Goal: Obtain resource: Obtain resource

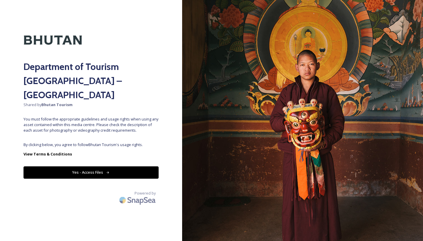
click at [105, 166] on button "Yes - Access Files" at bounding box center [90, 172] width 135 height 12
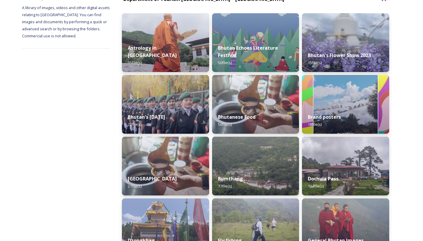
scroll to position [178, 0]
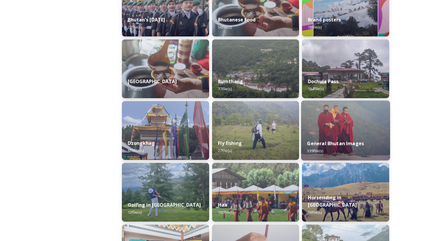
click at [346, 135] on div "General Bhutan Images 339 file(s)" at bounding box center [345, 147] width 89 height 27
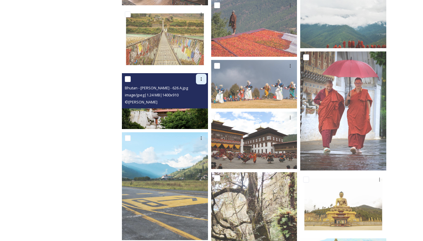
scroll to position [297, 0]
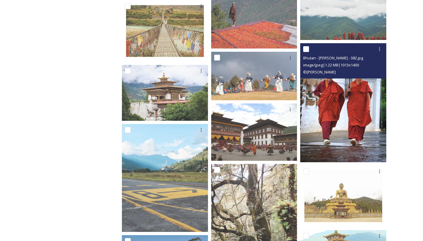
click at [340, 97] on img at bounding box center [343, 102] width 86 height 119
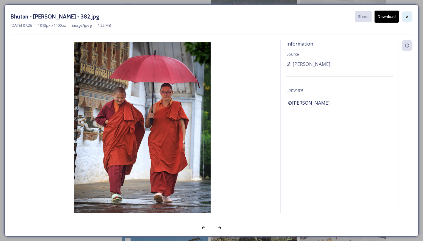
click at [408, 17] on icon at bounding box center [407, 16] width 5 height 5
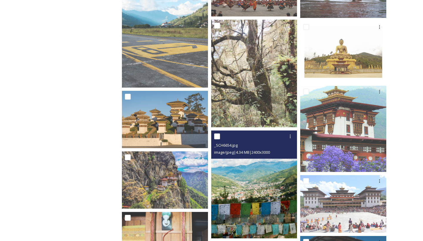
scroll to position [442, 0]
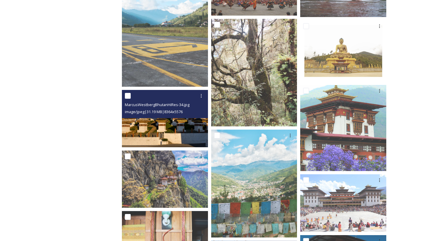
click at [168, 123] on img at bounding box center [165, 118] width 86 height 57
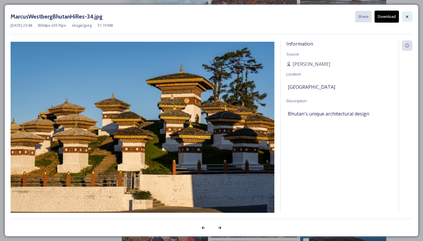
click at [408, 18] on icon at bounding box center [407, 16] width 5 height 5
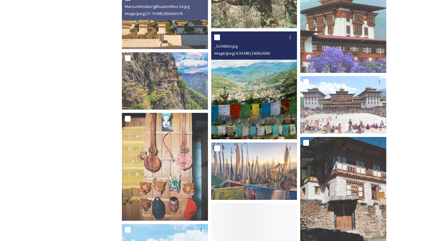
scroll to position [545, 0]
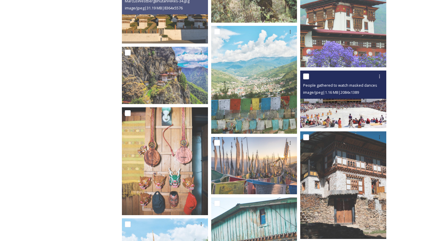
click at [330, 115] on img at bounding box center [343, 98] width 86 height 57
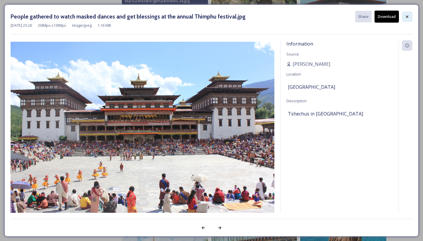
click at [407, 16] on icon at bounding box center [407, 16] width 2 height 2
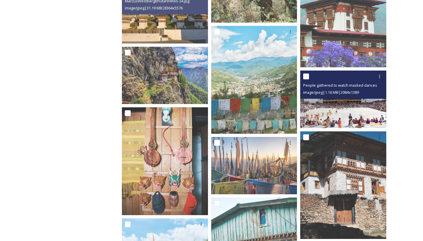
click at [351, 105] on img at bounding box center [343, 98] width 86 height 57
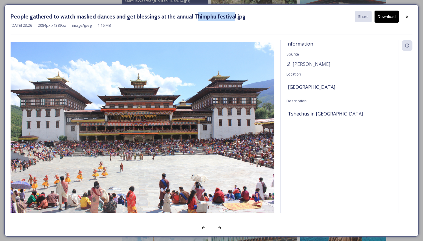
drag, startPoint x: 189, startPoint y: 16, endPoint x: 205, endPoint y: 16, distance: 16.1
click at [227, 16] on h3 "People gathered to watch masked dances and get blessings at the annual Thimphu …" at bounding box center [128, 16] width 235 height 9
click at [185, 29] on div "People gathered to watch masked dances and get blessings at the annual Thimphu …" at bounding box center [212, 23] width 402 height 24
drag, startPoint x: 188, startPoint y: 16, endPoint x: 228, endPoint y: 15, distance: 40.2
click at [228, 15] on h3 "People gathered to watch masked dances and get blessings at the annual Thimphu …" at bounding box center [128, 16] width 235 height 9
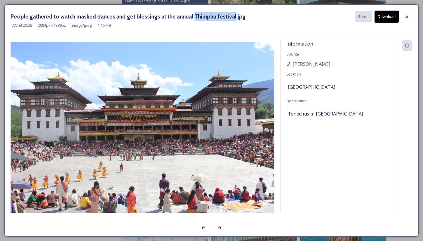
copy h3 "Thimphu festival"
